Goal: Task Accomplishment & Management: Use online tool/utility

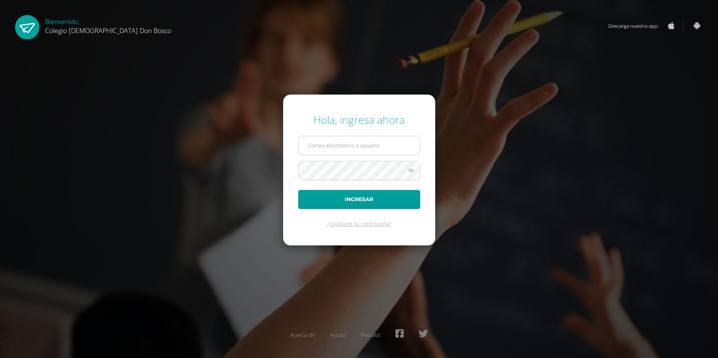
click at [328, 140] on input "text" at bounding box center [358, 145] width 121 height 18
type input "fabigail@donbosco.edu.gt"
click at [298, 190] on button "Ingresar" at bounding box center [359, 199] width 122 height 19
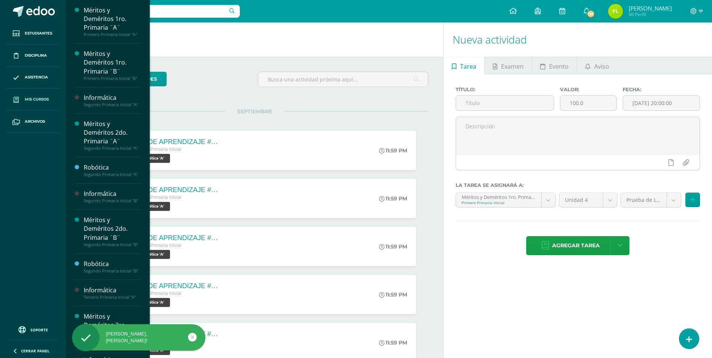
click at [36, 101] on span "Mis cursos" at bounding box center [37, 99] width 24 height 6
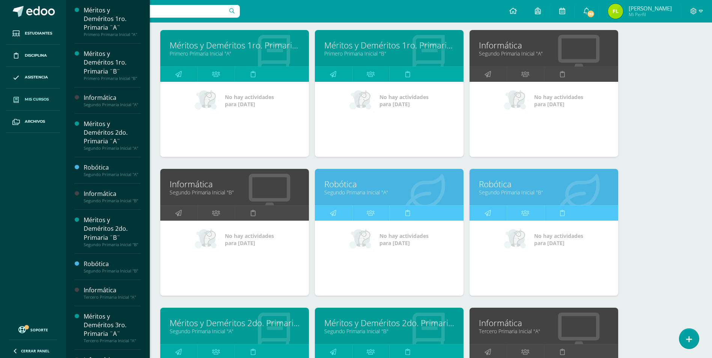
scroll to position [113, 0]
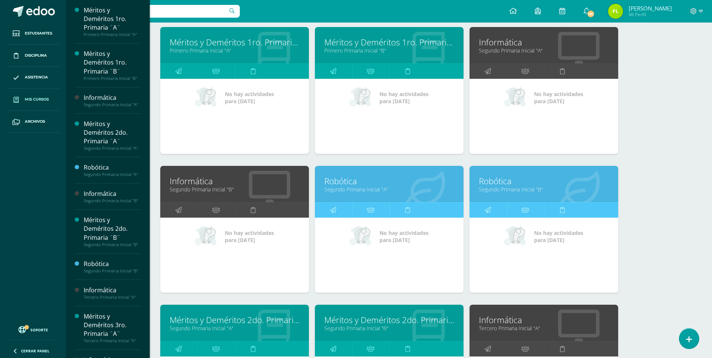
click at [357, 187] on link "Segundo Primaria Inicial "A"" at bounding box center [389, 189] width 130 height 7
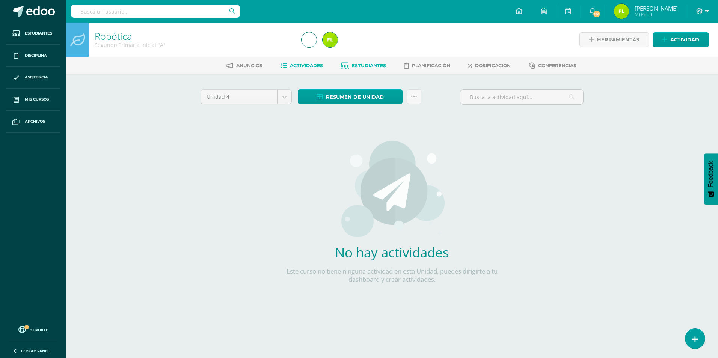
click at [364, 68] on span "Estudiantes" at bounding box center [369, 66] width 34 height 6
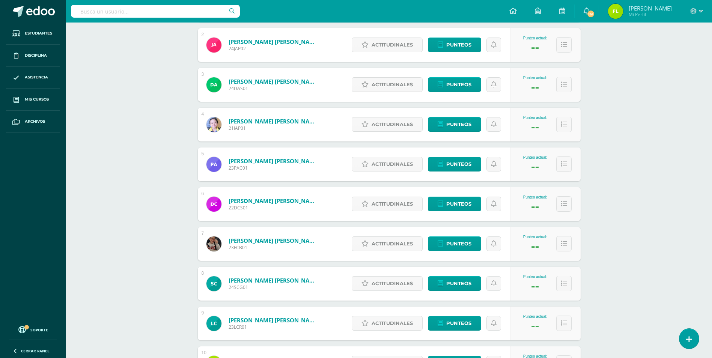
scroll to position [188, 0]
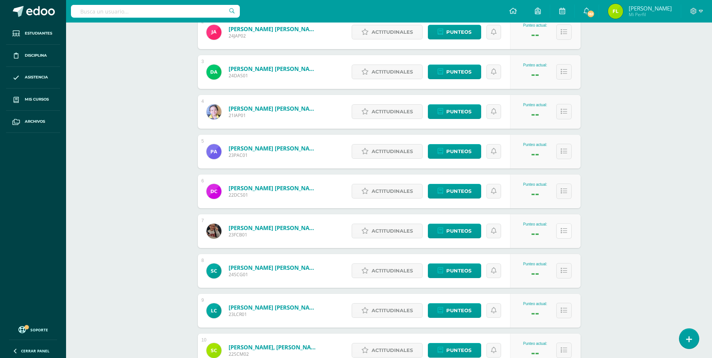
click at [567, 232] on button at bounding box center [563, 230] width 15 height 15
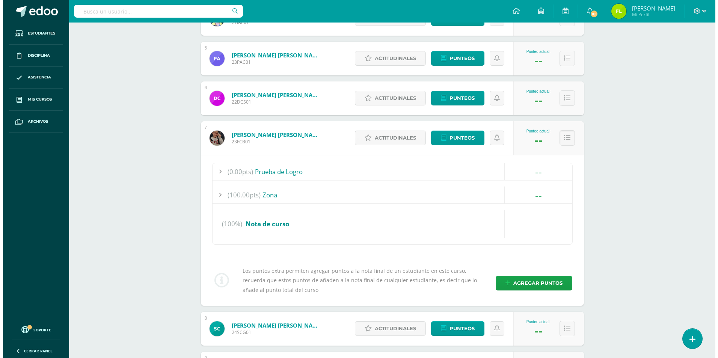
scroll to position [338, 0]
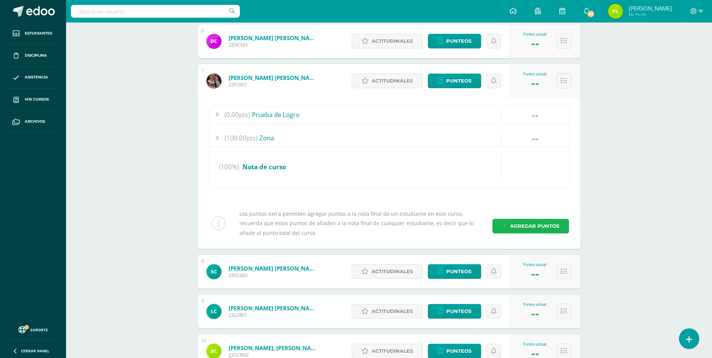
click at [513, 229] on span "Agregar puntos" at bounding box center [534, 226] width 49 height 14
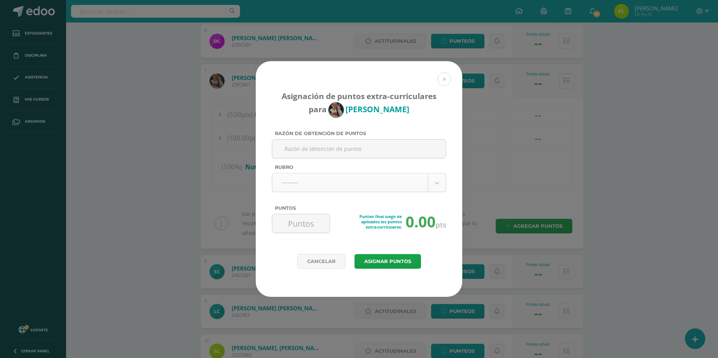
click at [364, 186] on body "Asignación de puntos extra-curriculares para Fabrizio Cárdenas Razón de obtenci…" at bounding box center [359, 237] width 718 height 1151
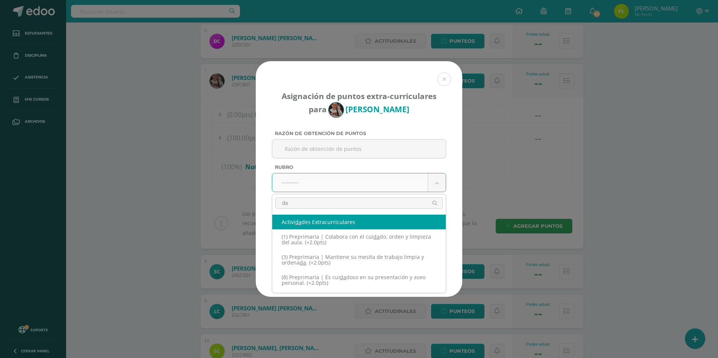
type input "d"
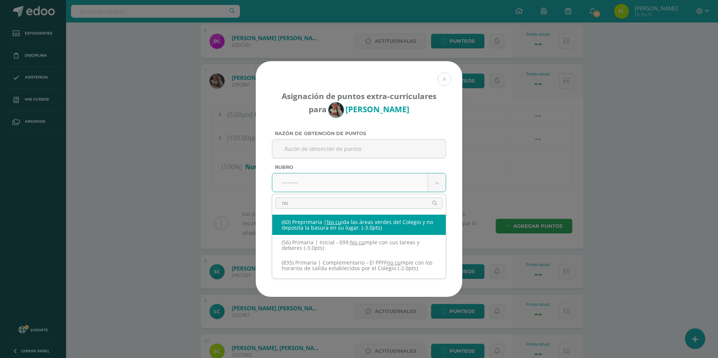
type input "n"
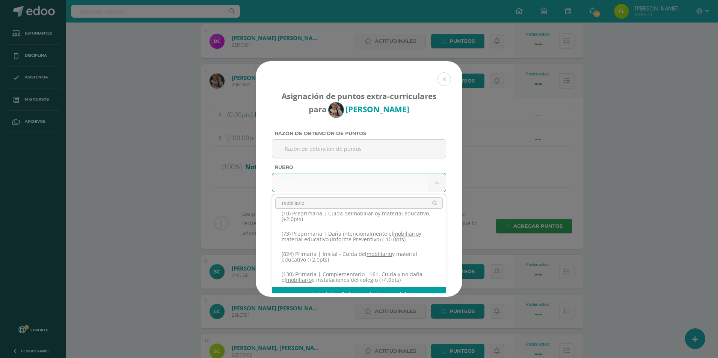
scroll to position [0, 0]
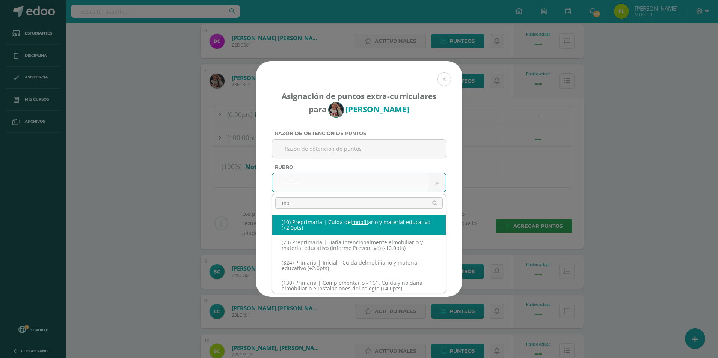
type input "m"
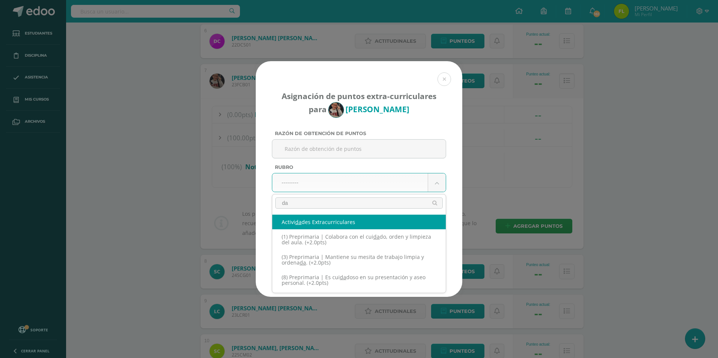
type input "d"
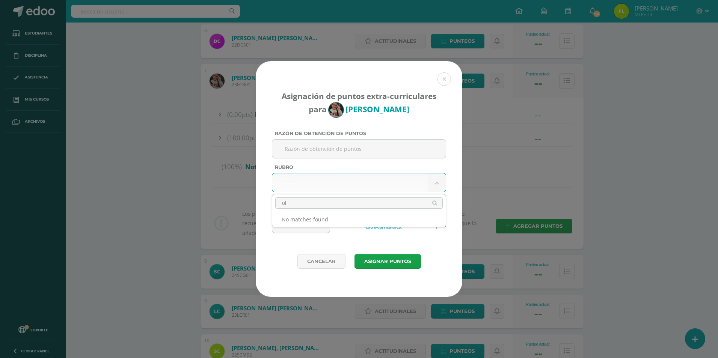
type input "o"
type input "m"
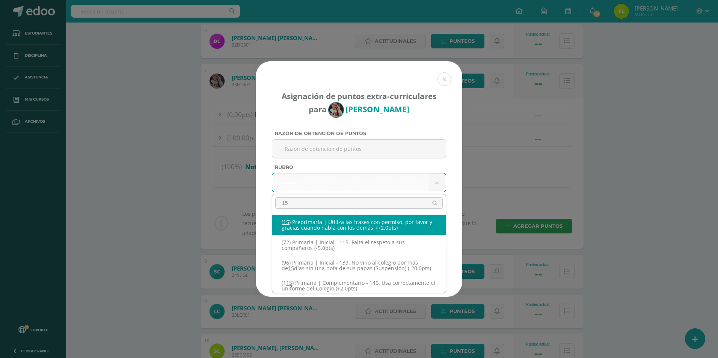
type input "1"
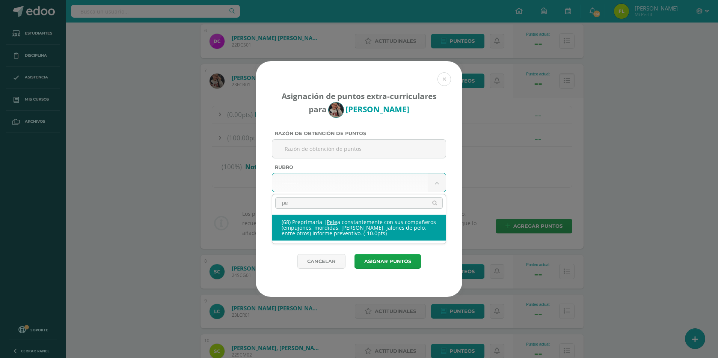
type input "p"
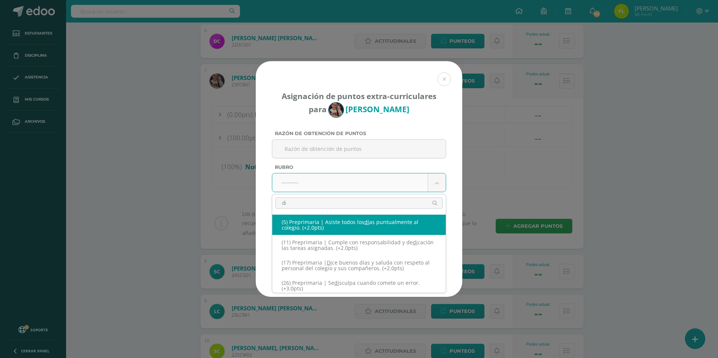
type input "d"
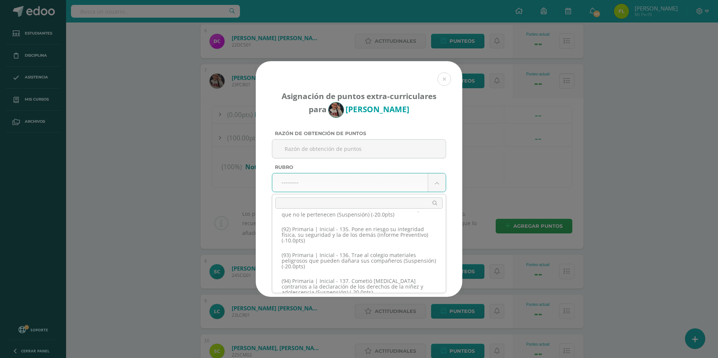
scroll to position [2998, 0]
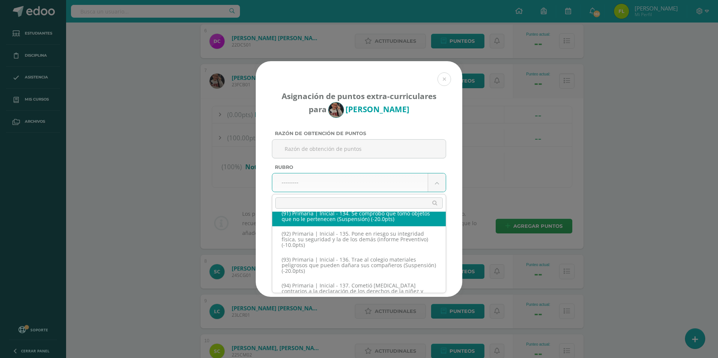
click at [292, 203] on input "text" at bounding box center [358, 202] width 167 height 11
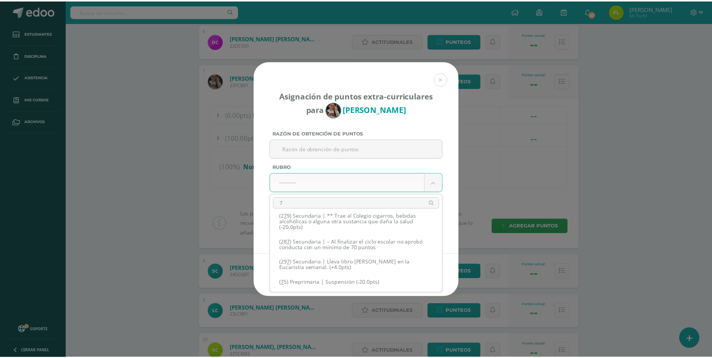
scroll to position [0, 0]
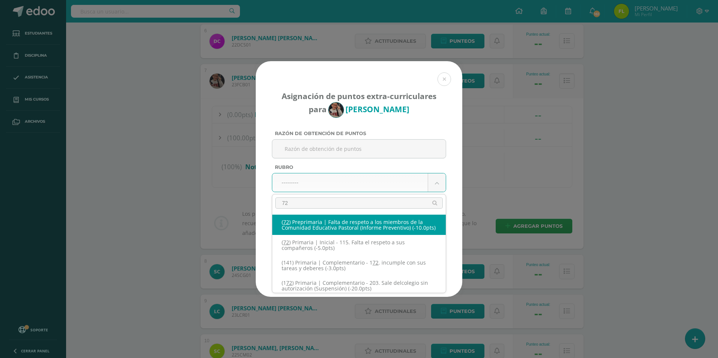
type input "72"
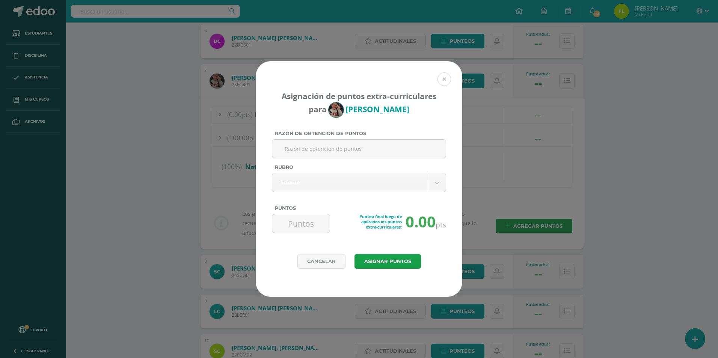
click at [446, 80] on button at bounding box center [444, 79] width 14 height 14
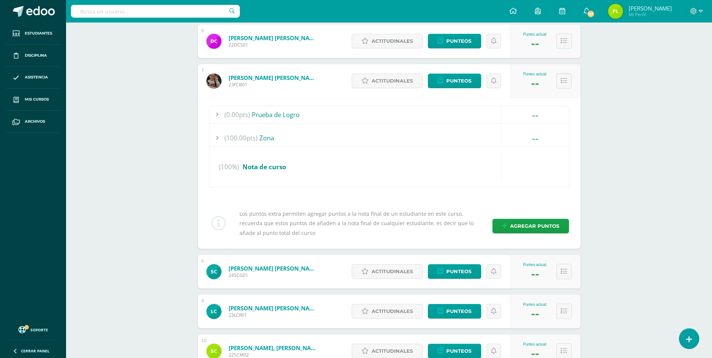
click at [704, 6] on div at bounding box center [696, 11] width 31 height 23
click at [702, 14] on icon at bounding box center [701, 11] width 4 height 7
click at [676, 53] on span "Cerrar sesión" at bounding box center [678, 51] width 34 height 7
